Goal: Information Seeking & Learning: Learn about a topic

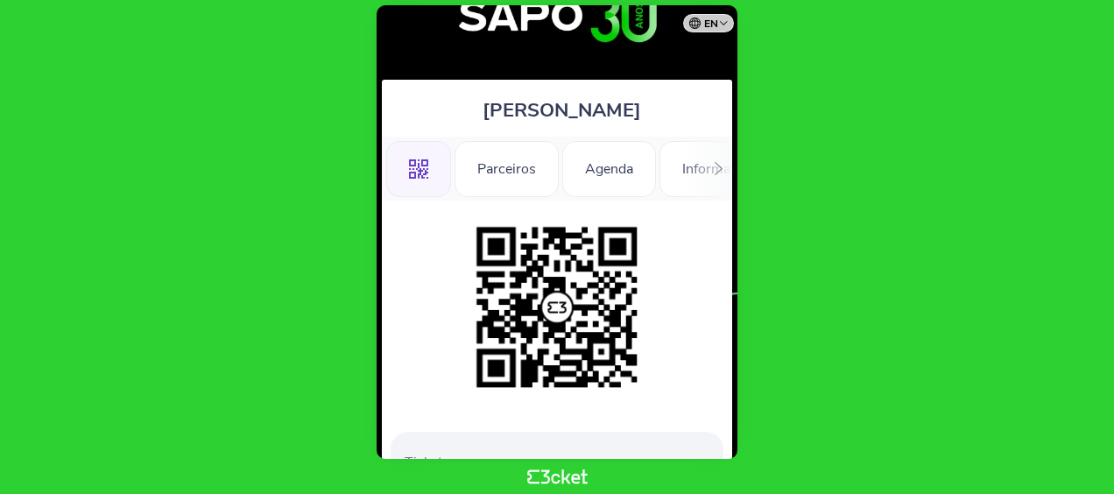
scroll to position [88, 0]
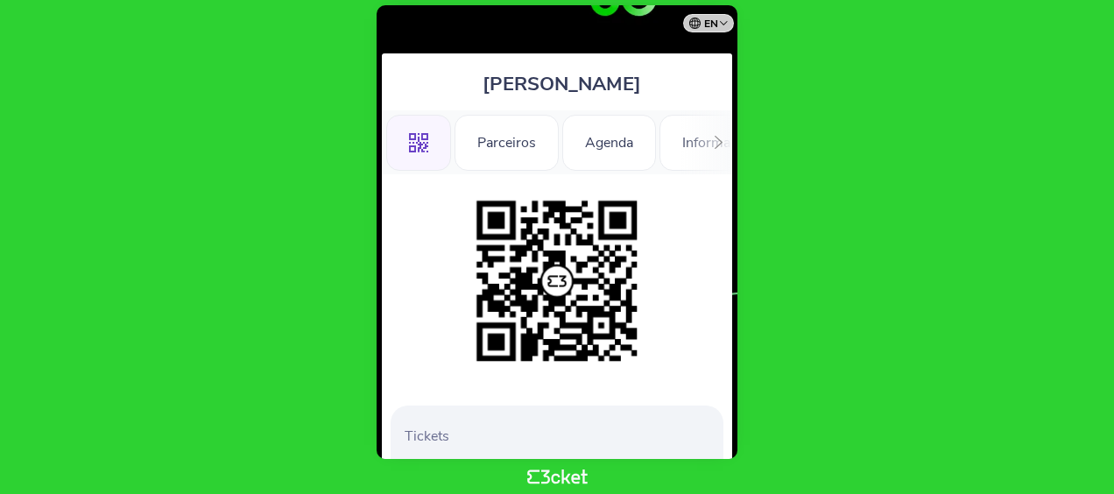
click at [683, 152] on div ".st0{fill-rule:evenodd;clip-rule:evenodd;} Parceiros [GEOGRAPHIC_DATA] Informaç…" at bounding box center [557, 142] width 350 height 64
click at [671, 140] on div "Informações Adicionais" at bounding box center [756, 143] width 192 height 56
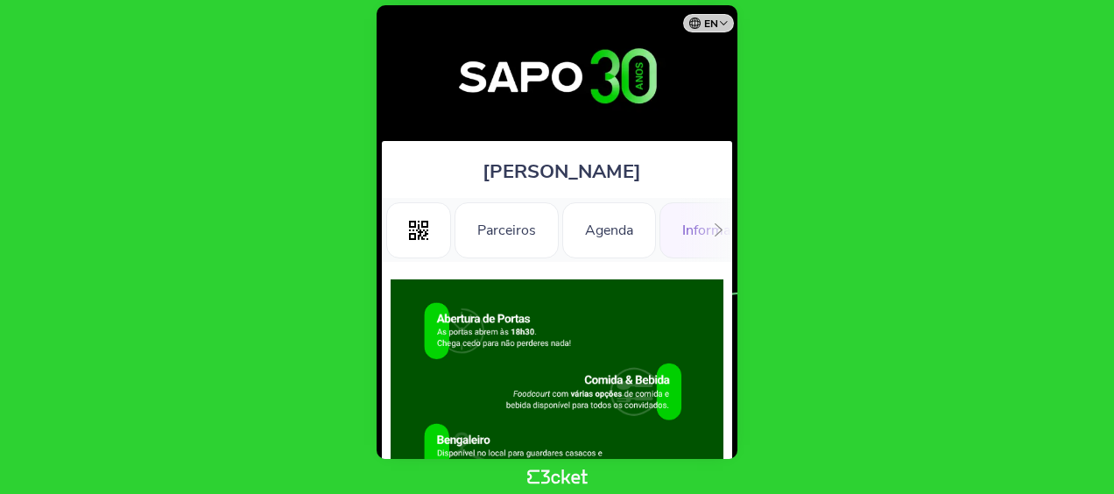
click at [720, 228] on icon at bounding box center [719, 229] width 8 height 13
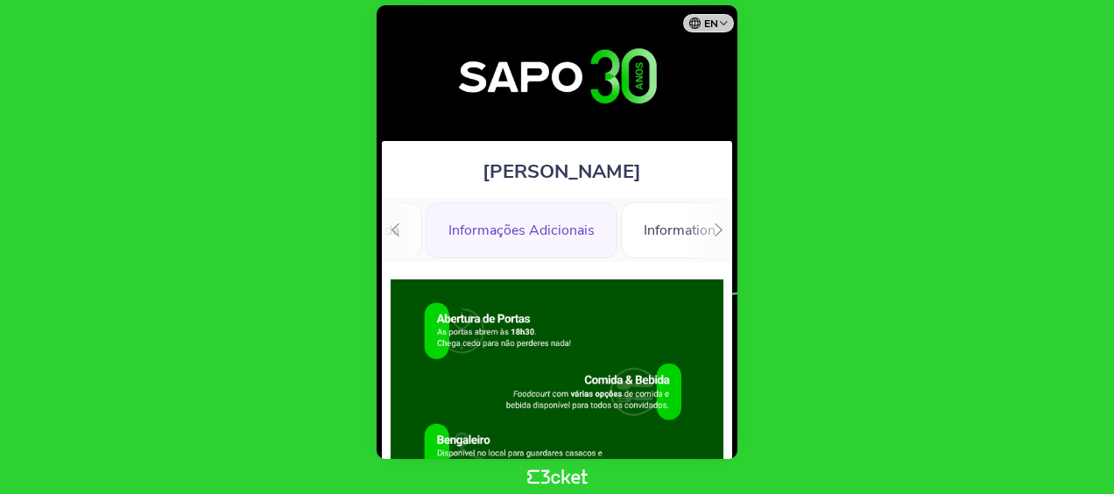
scroll to position [0, 241]
click at [650, 234] on div "Information" at bounding box center [672, 230] width 117 height 56
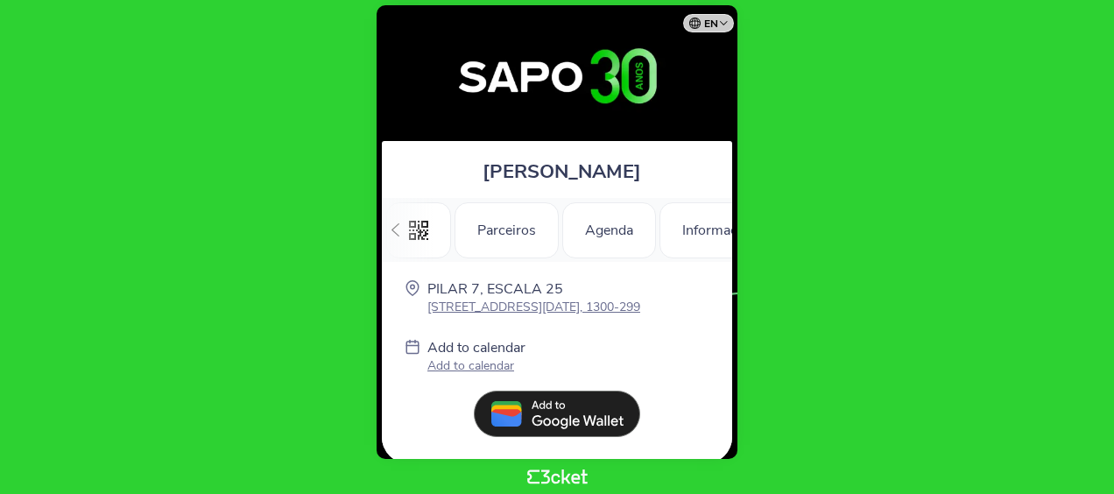
scroll to position [0, 241]
